Goal: Browse casually

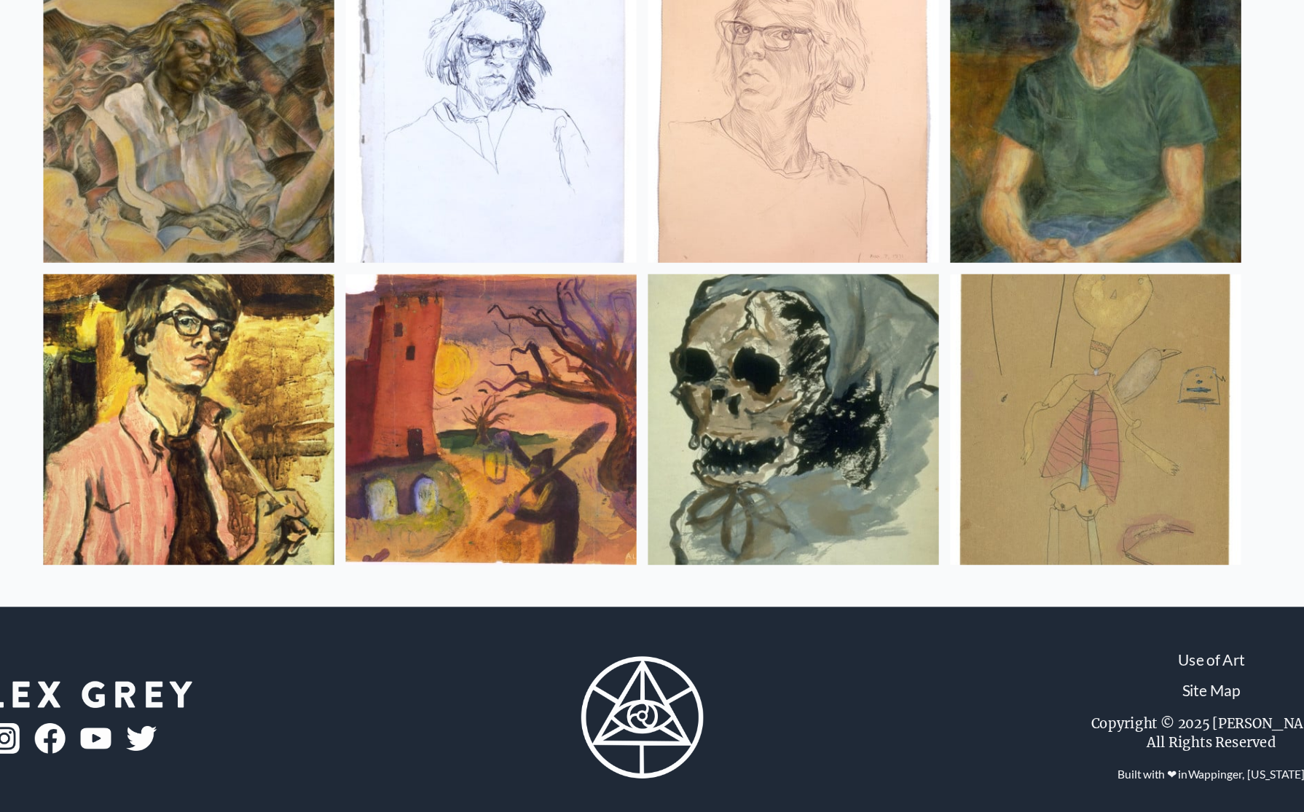
scroll to position [19162, 0]
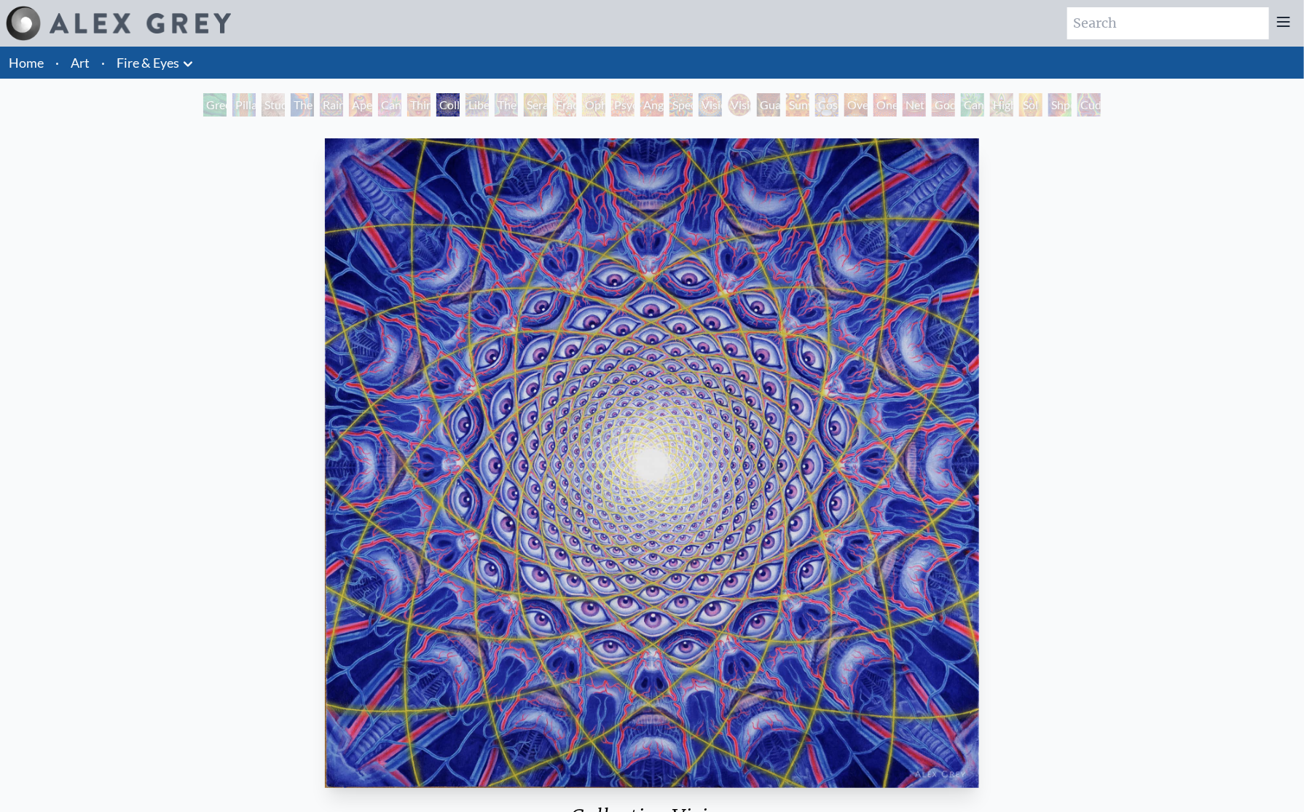
scroll to position [76, 0]
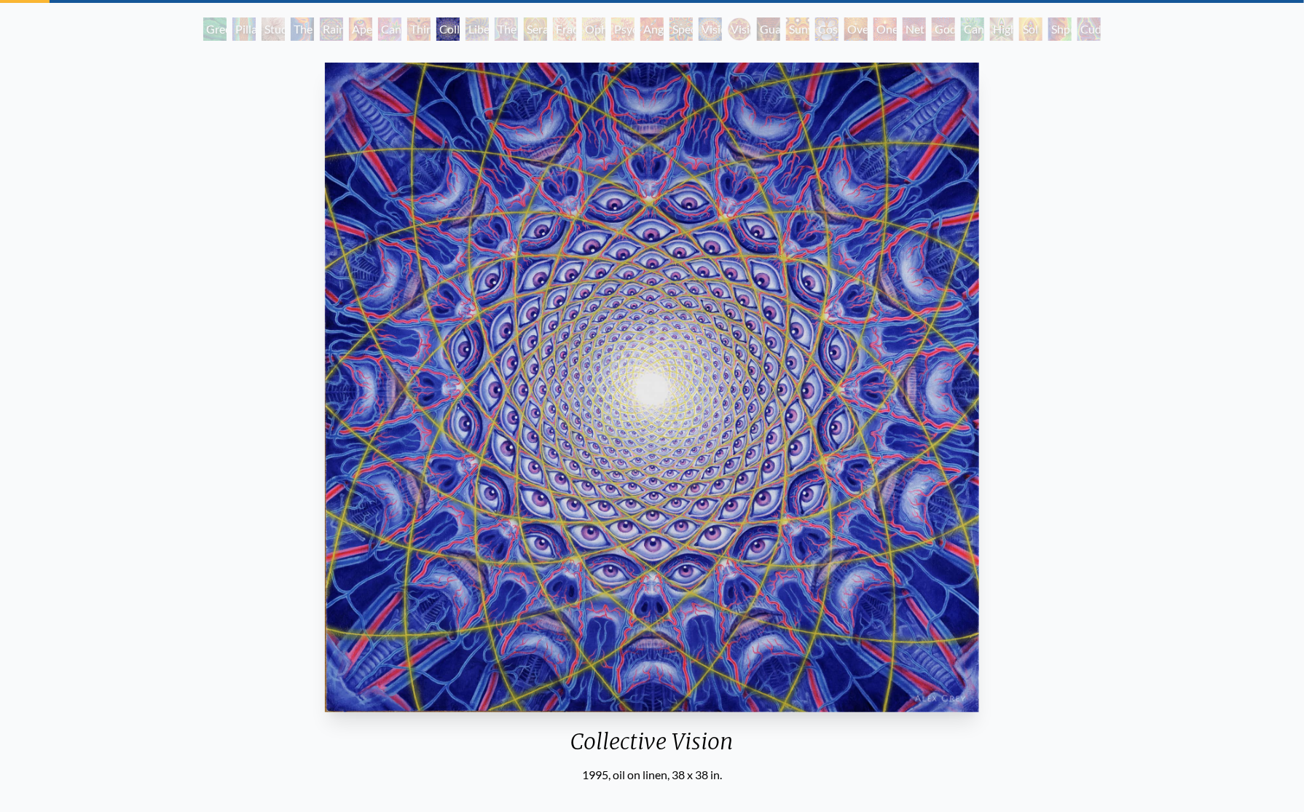
drag, startPoint x: 708, startPoint y: 315, endPoint x: 766, endPoint y: -42, distance: 361.7
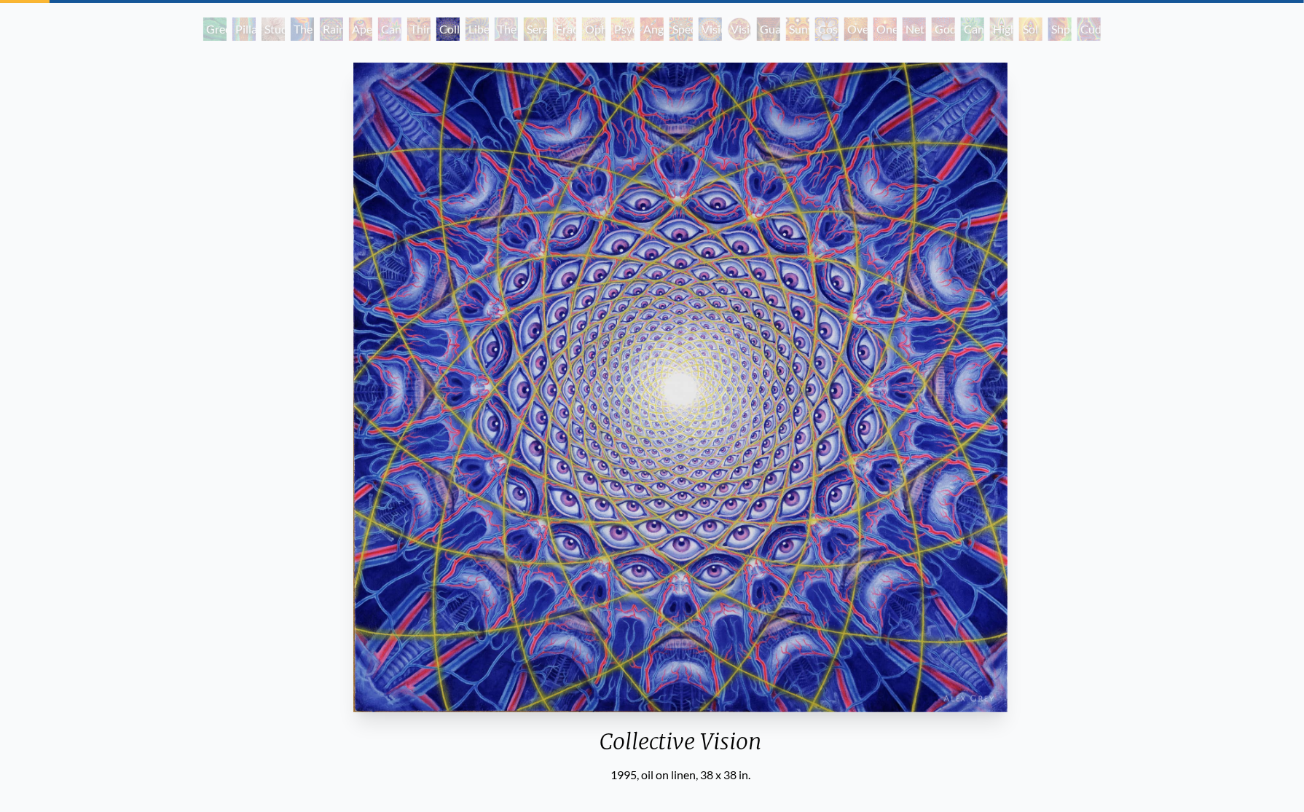
click at [586, 372] on img "9 / 31" at bounding box center [681, 388] width 654 height 650
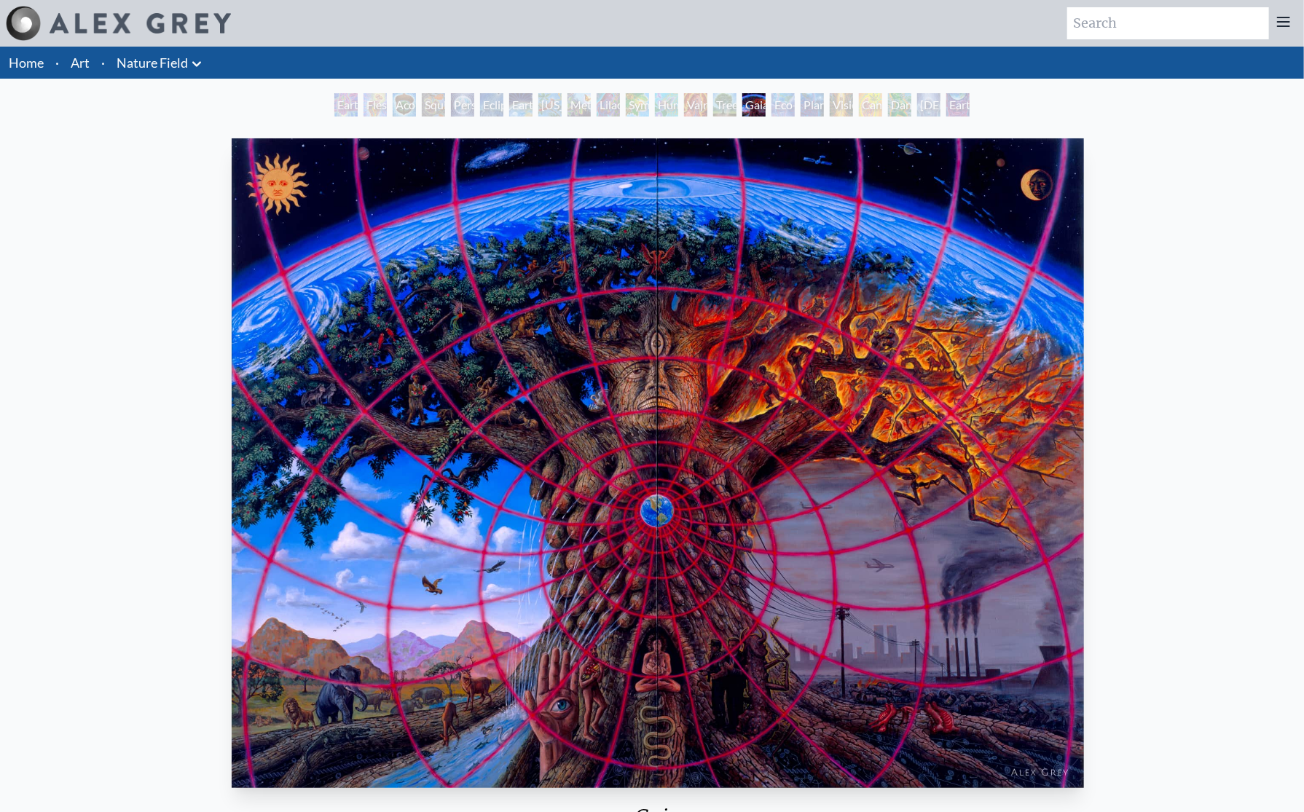
click at [685, 280] on img "15 / 22" at bounding box center [658, 463] width 853 height 650
